Goal: Learn about a topic

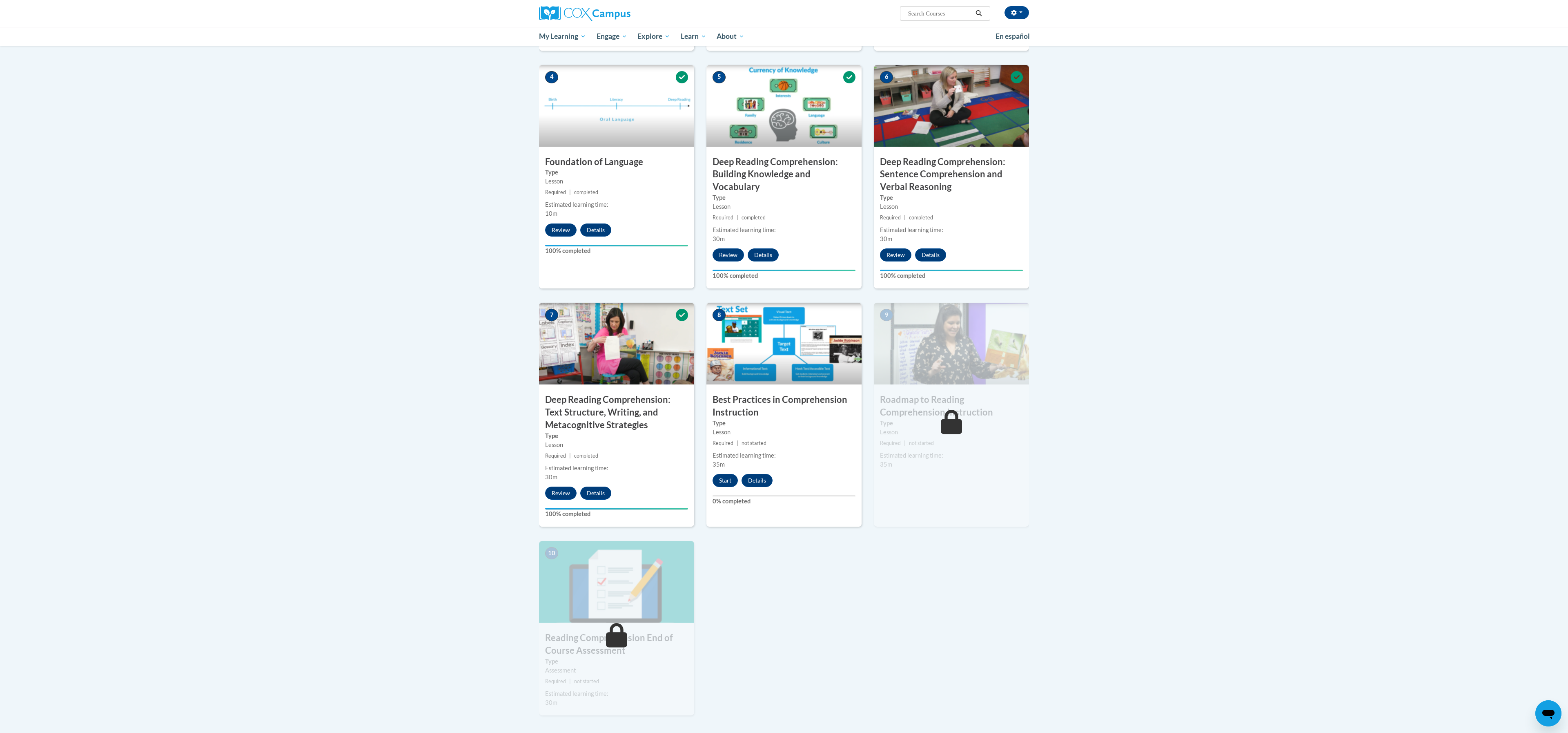
scroll to position [393, 0]
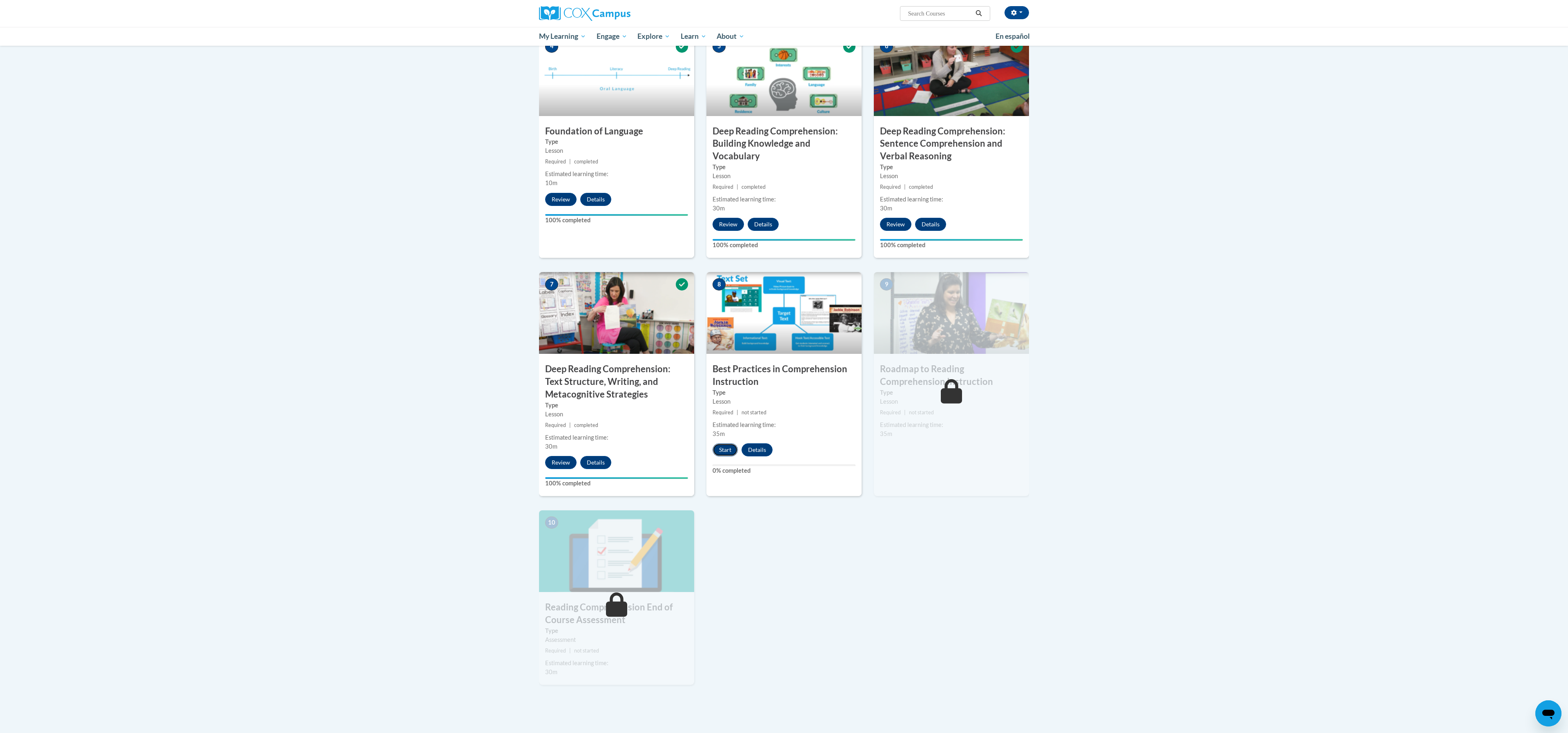
click at [727, 454] on button "Start" at bounding box center [725, 450] width 25 height 13
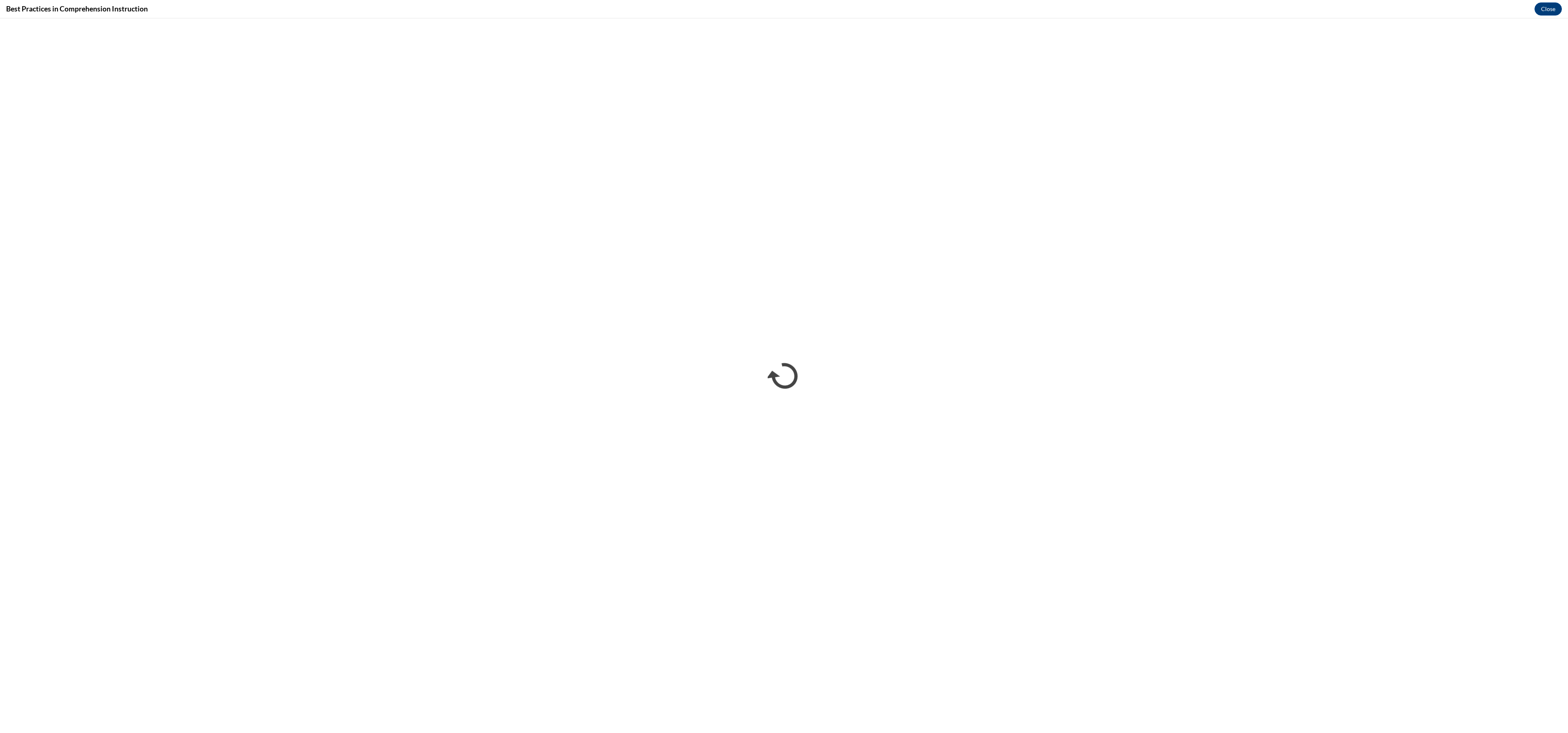
scroll to position [0, 0]
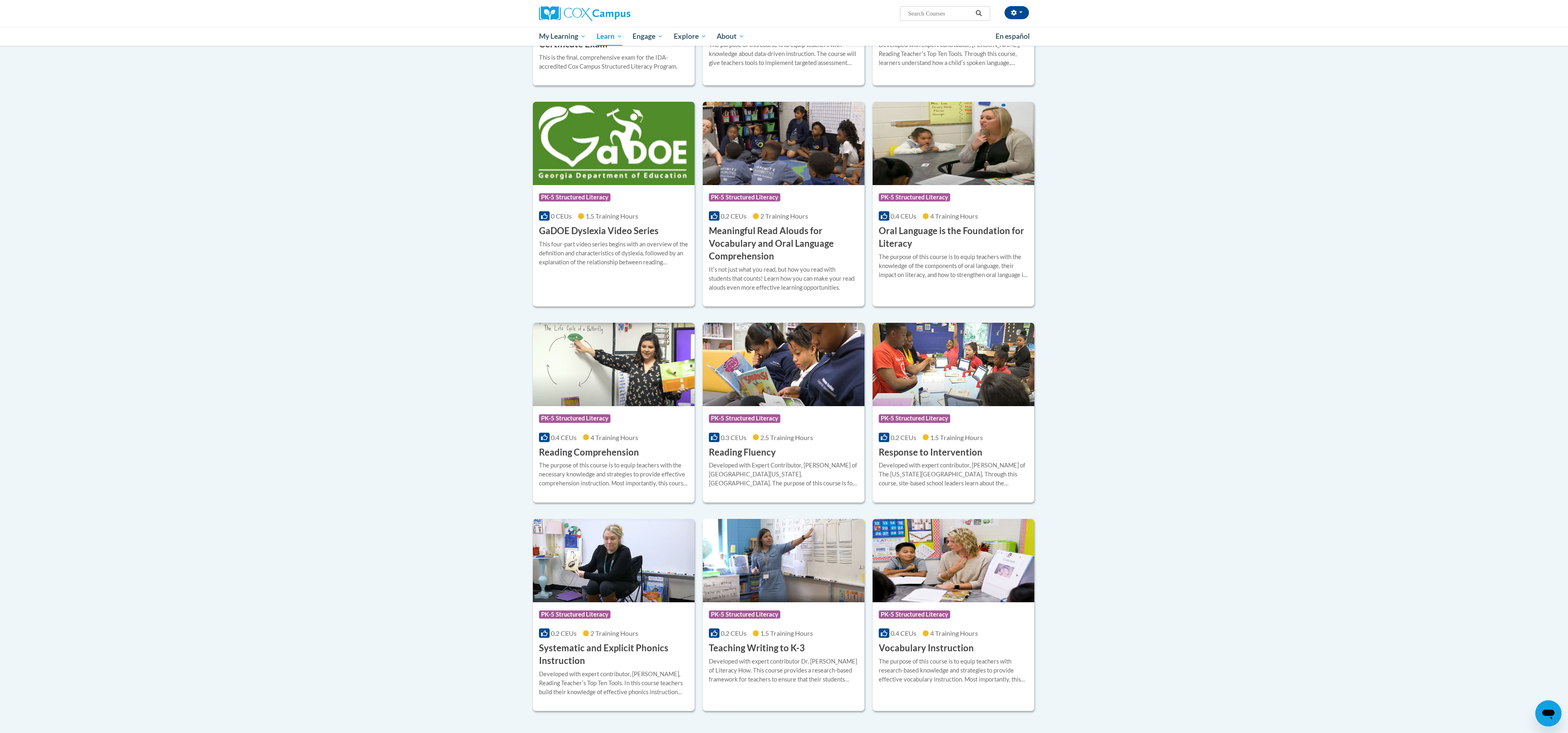
scroll to position [458, 0]
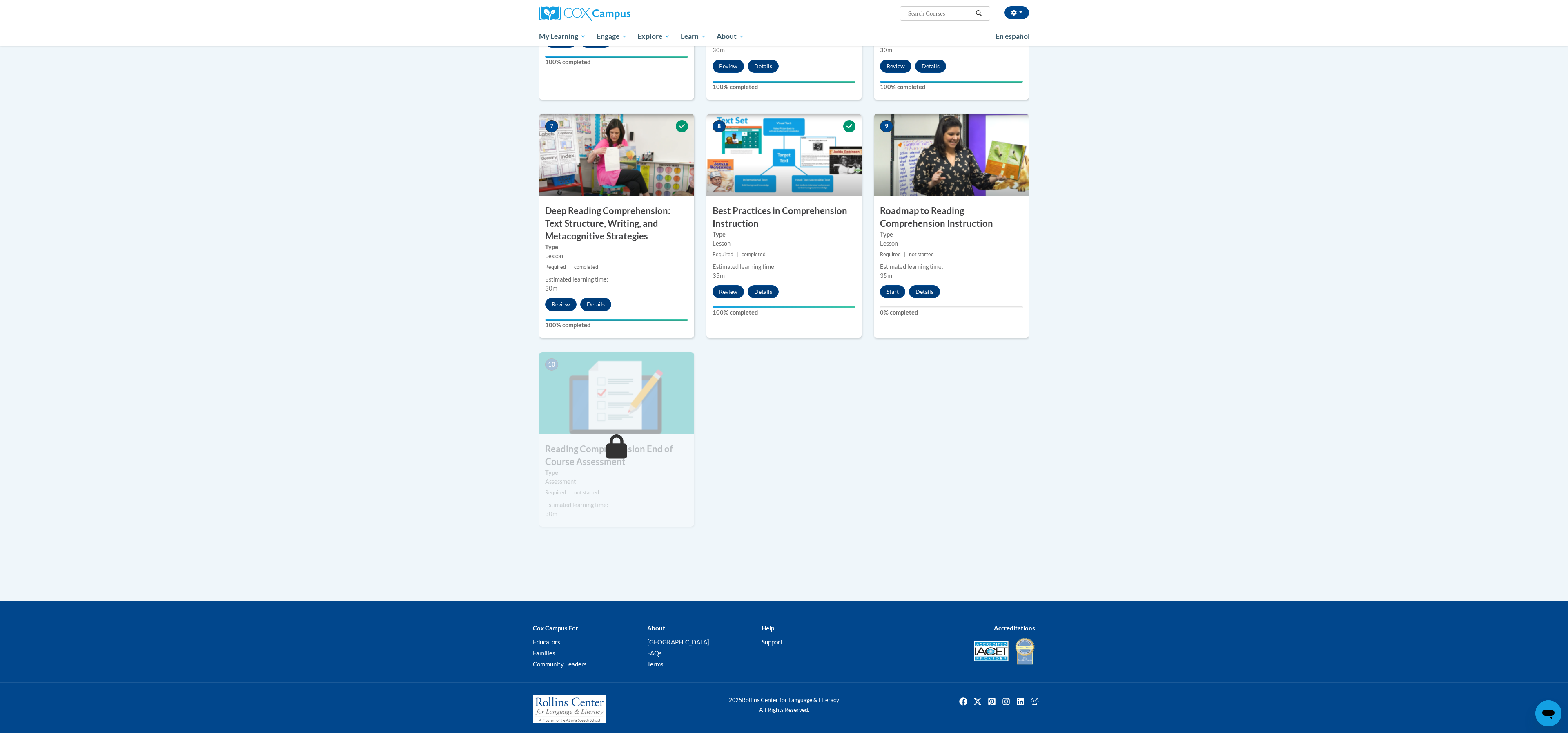
scroll to position [553, 0]
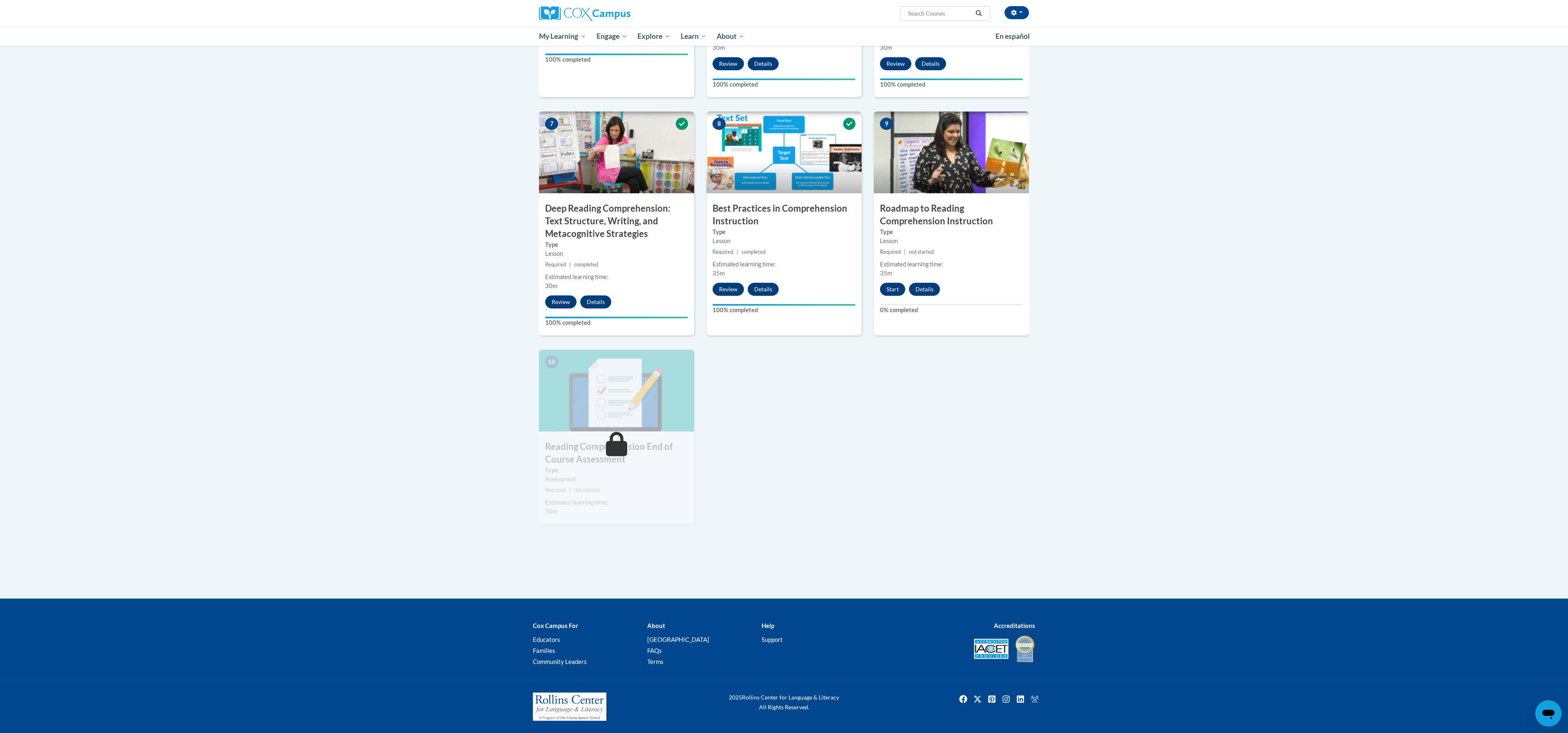
click at [969, 219] on h3 "Roadmap to Reading Comprehension Instruction" at bounding box center [952, 215] width 155 height 25
click at [891, 288] on button "Start" at bounding box center [892, 289] width 25 height 13
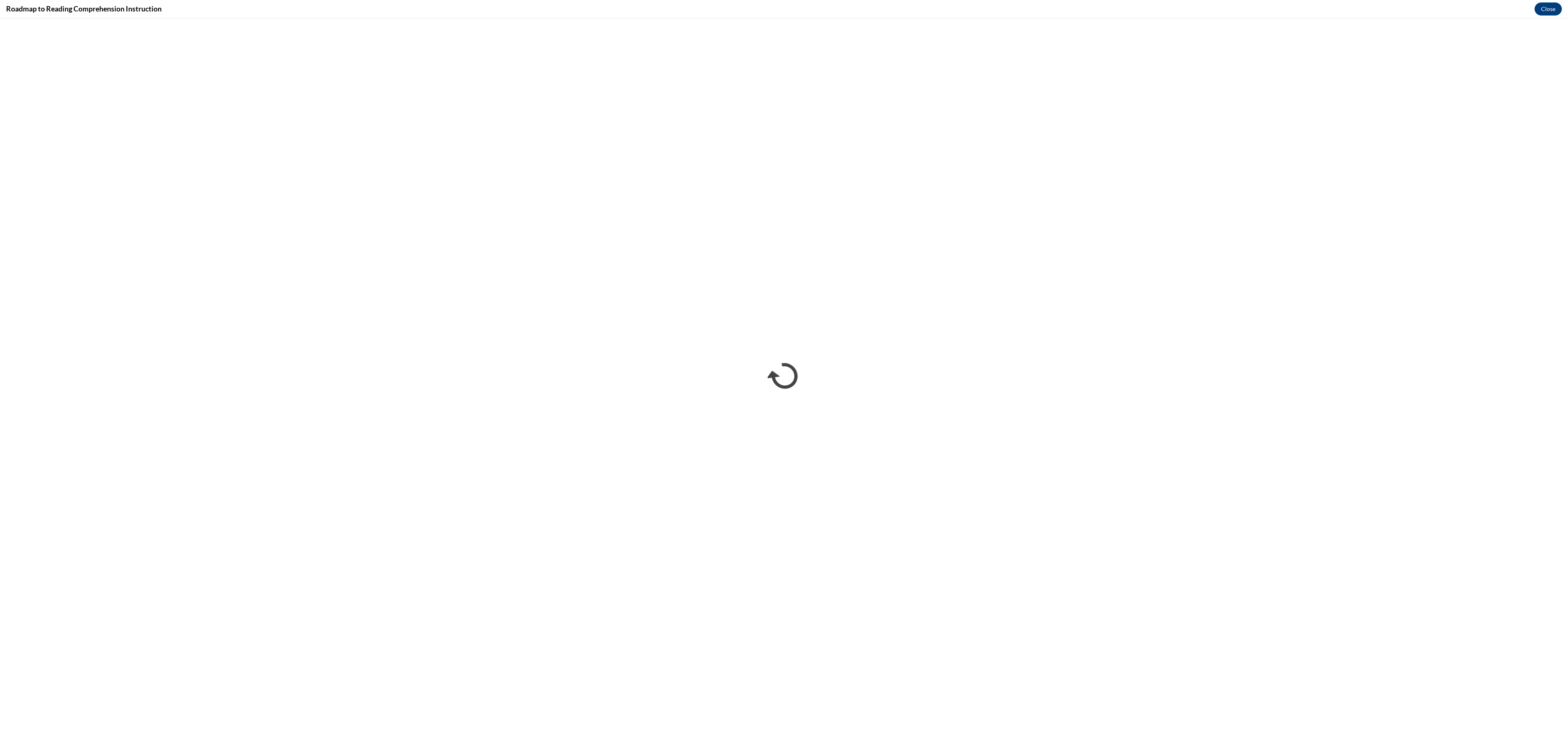
scroll to position [0, 0]
